Goal: Task Accomplishment & Management: Manage account settings

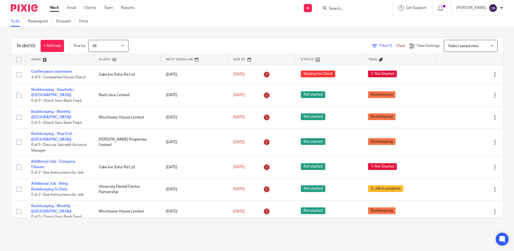
scroll to position [910, 0]
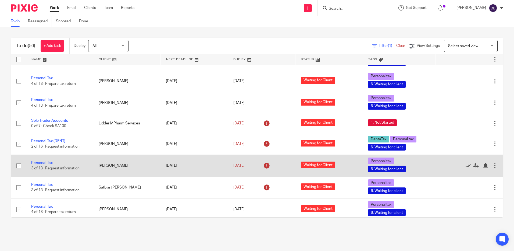
click at [20, 161] on input "checkbox" at bounding box center [19, 166] width 10 height 10
checkbox input "true"
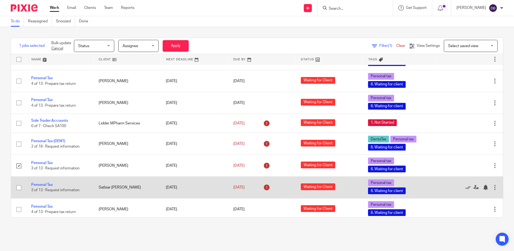
click at [19, 182] on input "checkbox" at bounding box center [19, 187] width 10 height 10
checkbox input "true"
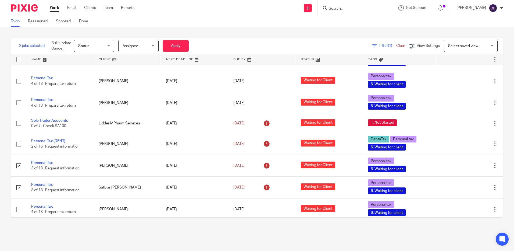
click at [106, 52] on div "Bulk update Cancel Status Status Status Not started Waiting for Client Paperwor…" at bounding box center [119, 46] width 145 height 16
click at [109, 49] on div "Status Status" at bounding box center [94, 46] width 40 height 12
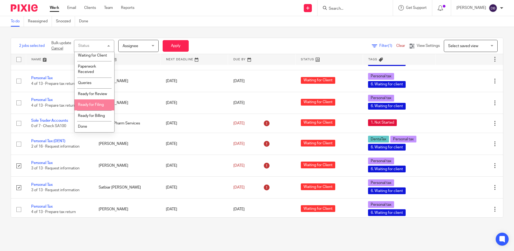
scroll to position [35, 0]
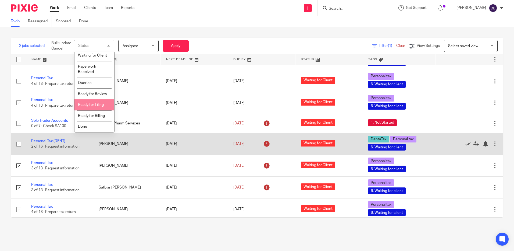
click at [97, 103] on span "Ready for Filing" at bounding box center [91, 105] width 26 height 4
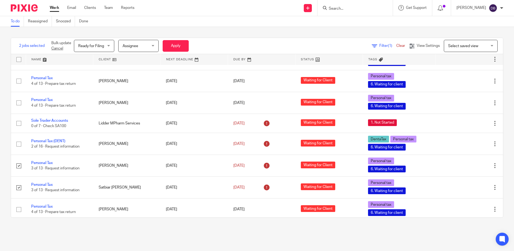
click at [147, 46] on span "Assignee" at bounding box center [137, 45] width 29 height 11
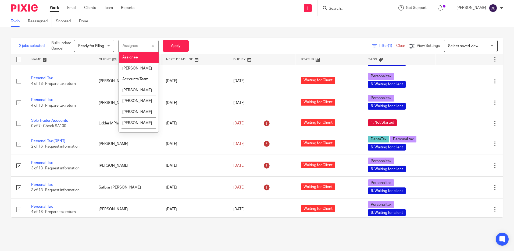
click at [147, 46] on div "Assignee Assignee" at bounding box center [138, 46] width 40 height 12
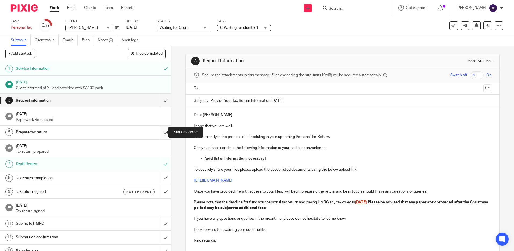
click at [159, 130] on input "submit" at bounding box center [85, 131] width 171 height 13
click at [161, 134] on input "submit" at bounding box center [85, 131] width 171 height 13
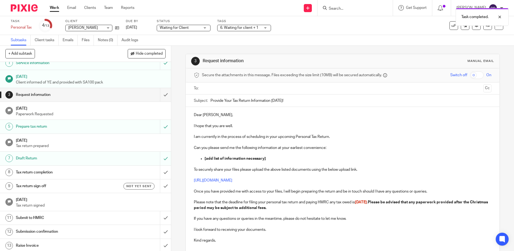
scroll to position [7, 0]
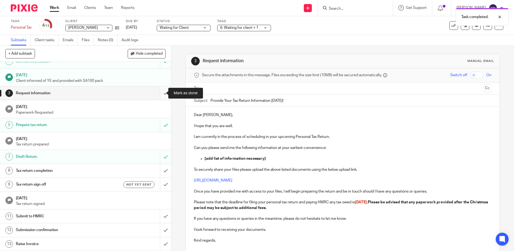
click at [160, 91] on input "submit" at bounding box center [85, 92] width 171 height 13
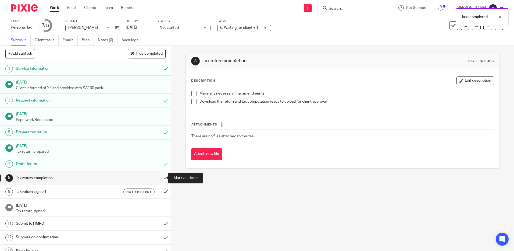
click at [158, 179] on input "submit" at bounding box center [85, 177] width 171 height 13
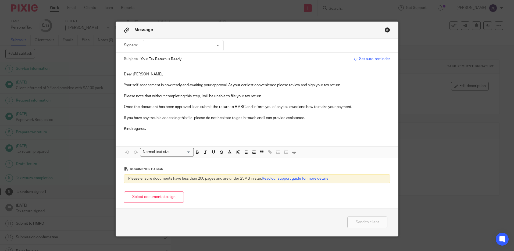
click at [165, 46] on div at bounding box center [183, 45] width 81 height 11
click at [165, 54] on li "Roshan Rabidas" at bounding box center [181, 56] width 80 height 11
checkbox input "true"
click at [202, 72] on p "Dear Roshan," at bounding box center [257, 74] width 266 height 5
click at [351, 87] on p "Your self-assessment is now ready and awaiting your approval. At your earliest …" at bounding box center [257, 84] width 266 height 5
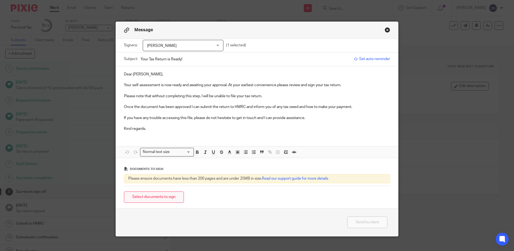
click at [156, 195] on button "Select documents to sign" at bounding box center [154, 197] width 60 height 12
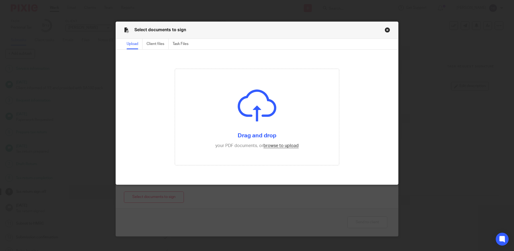
click at [387, 30] on button "Close modal" at bounding box center [387, 29] width 5 height 5
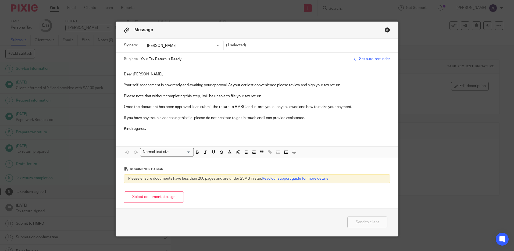
click at [387, 29] on button "Close modal" at bounding box center [387, 29] width 5 height 5
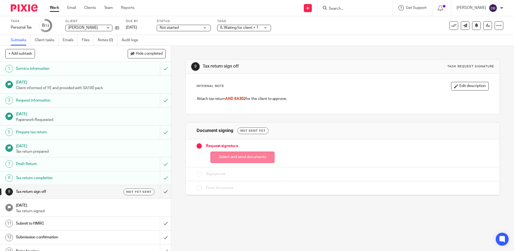
click at [251, 155] on button "Select and send documents" at bounding box center [243, 157] width 64 height 12
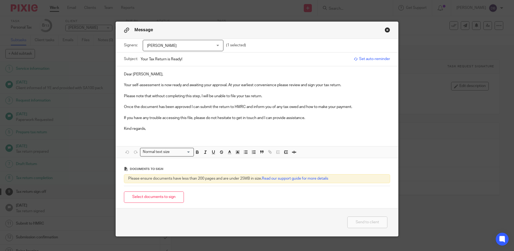
click at [385, 30] on button "Close modal" at bounding box center [387, 29] width 5 height 5
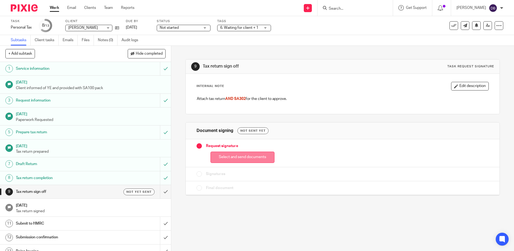
click at [236, 159] on button "Select and send documents" at bounding box center [243, 157] width 64 height 12
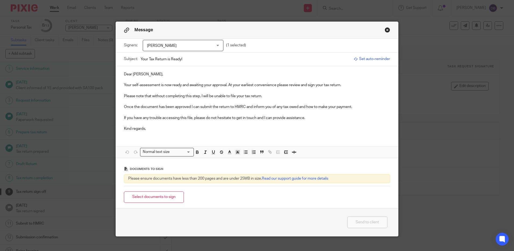
click at [349, 87] on p "Your self-assessment is now ready and awaiting your approval. At your earliest …" at bounding box center [257, 84] width 266 height 5
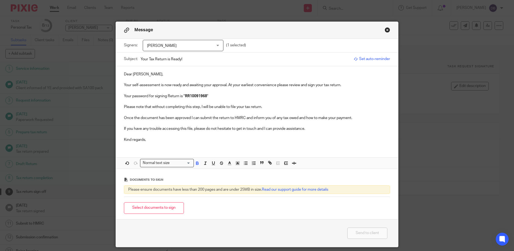
click at [269, 95] on p "Your self-assessment is now ready and awaiting your approval. At your earliest …" at bounding box center [257, 90] width 266 height 16
click at [169, 205] on button "Select documents to sign" at bounding box center [154, 208] width 60 height 12
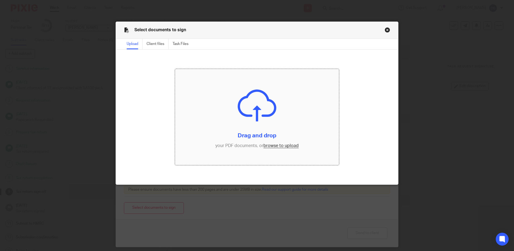
click at [257, 131] on input "file" at bounding box center [257, 117] width 164 height 96
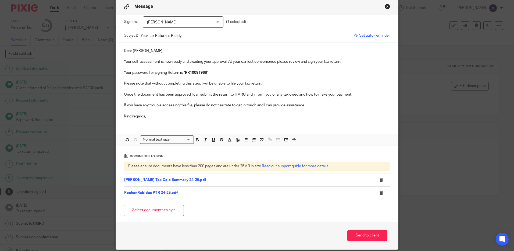
scroll to position [44, 0]
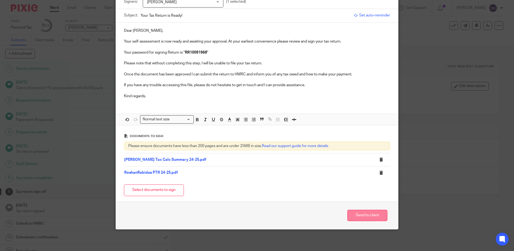
click at [363, 213] on button "Send to client" at bounding box center [367, 215] width 40 height 12
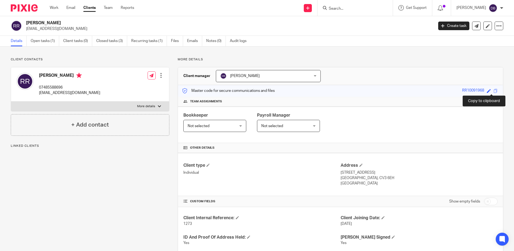
click at [494, 91] on span at bounding box center [496, 91] width 4 height 4
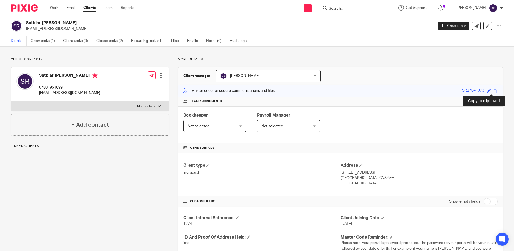
click at [494, 90] on span at bounding box center [496, 91] width 4 height 4
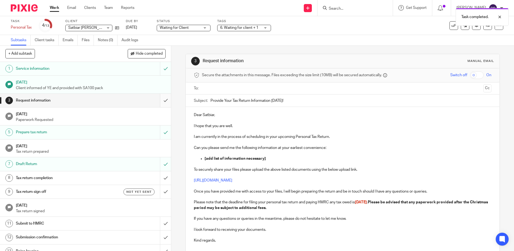
click at [161, 100] on input "submit" at bounding box center [85, 100] width 171 height 13
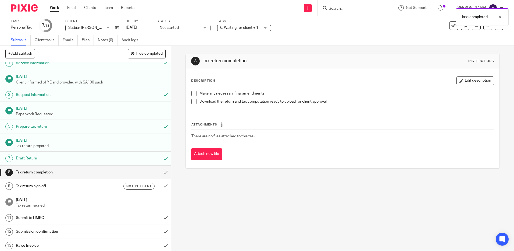
scroll to position [7, 0]
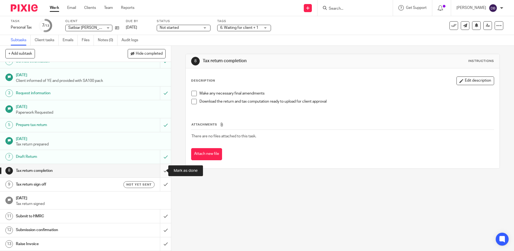
click at [160, 172] on input "submit" at bounding box center [85, 170] width 171 height 13
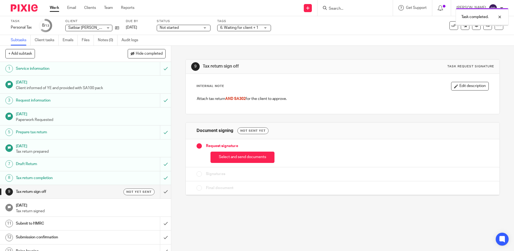
click at [83, 191] on h1 "Tax return sign off" at bounding box center [62, 191] width 93 height 8
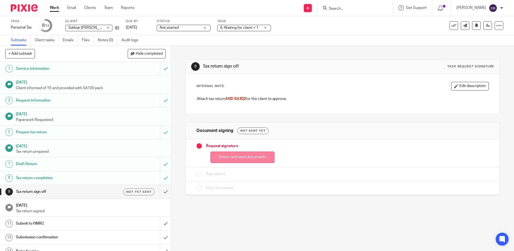
click at [233, 157] on button "Select and send documents" at bounding box center [243, 157] width 64 height 12
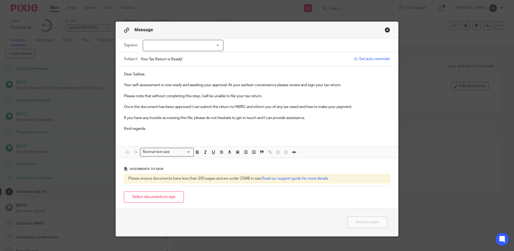
click at [168, 43] on div at bounding box center [183, 45] width 81 height 11
click at [167, 55] on span "Satbiar [PERSON_NAME]" at bounding box center [171, 57] width 42 height 4
checkbox input "true"
click at [273, 67] on div "Dear Satbiar, Your self-assessment is now ready and awaiting your approval. At …" at bounding box center [257, 100] width 282 height 69
click at [348, 88] on p at bounding box center [257, 90] width 266 height 5
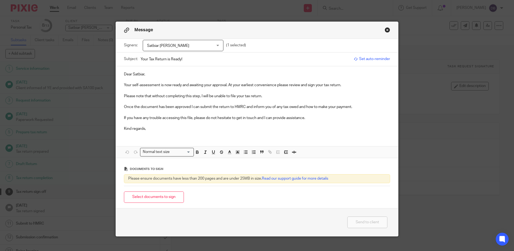
click at [343, 84] on p "Your self-assessment is now ready and awaiting your approval. At your earliest …" at bounding box center [257, 84] width 266 height 5
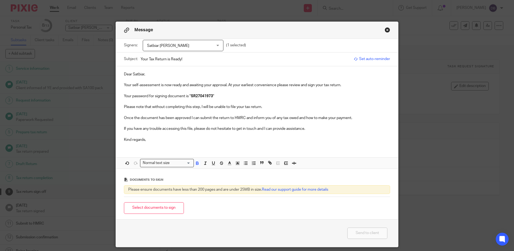
click at [326, 105] on p "Please note that without completing this step, I will be unable to file your ta…" at bounding box center [257, 106] width 266 height 5
click at [161, 212] on button "Select documents to sign" at bounding box center [154, 208] width 60 height 12
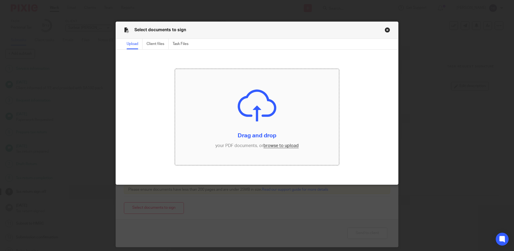
click at [247, 145] on input "file" at bounding box center [257, 117] width 164 height 96
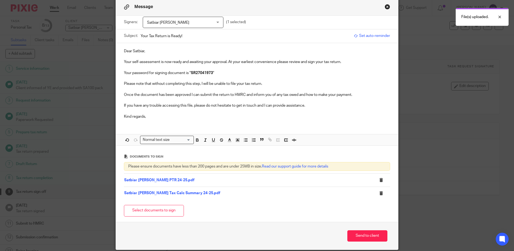
scroll to position [44, 0]
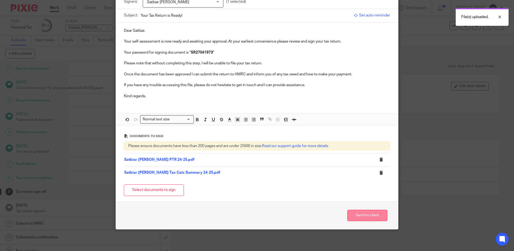
click at [366, 218] on button "Send to client" at bounding box center [367, 215] width 40 height 12
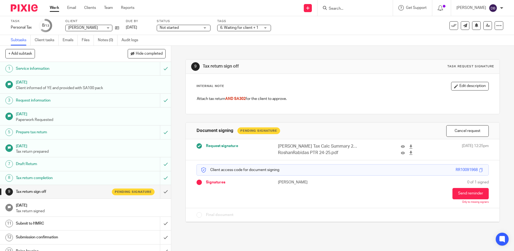
click at [254, 27] on span "6. Waiting for client + 1" at bounding box center [239, 28] width 38 height 4
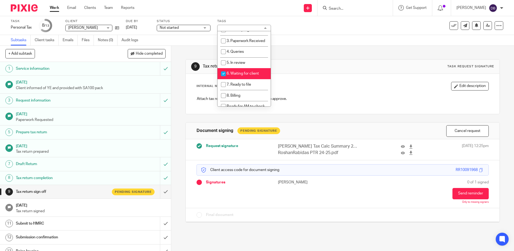
scroll to position [54, 0]
click at [252, 83] on li "7. Ready to file" at bounding box center [244, 81] width 53 height 11
checkbox input "true"
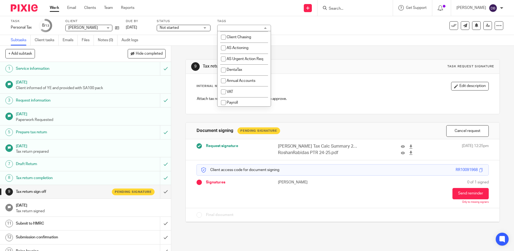
scroll to position [134, 0]
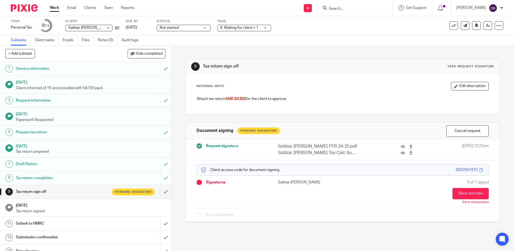
click at [261, 28] on div "6. Waiting for client + 1" at bounding box center [244, 28] width 54 height 6
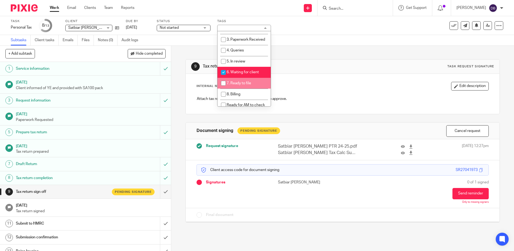
scroll to position [54, 0]
click at [250, 87] on li "7. Ready to file" at bounding box center [244, 81] width 53 height 11
checkbox input "true"
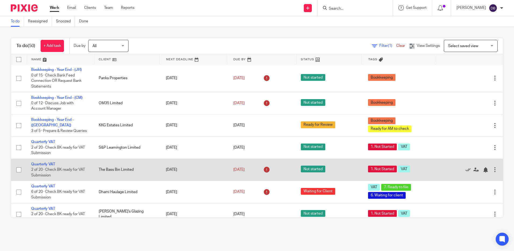
scroll to position [399, 0]
